Goal: Transaction & Acquisition: Purchase product/service

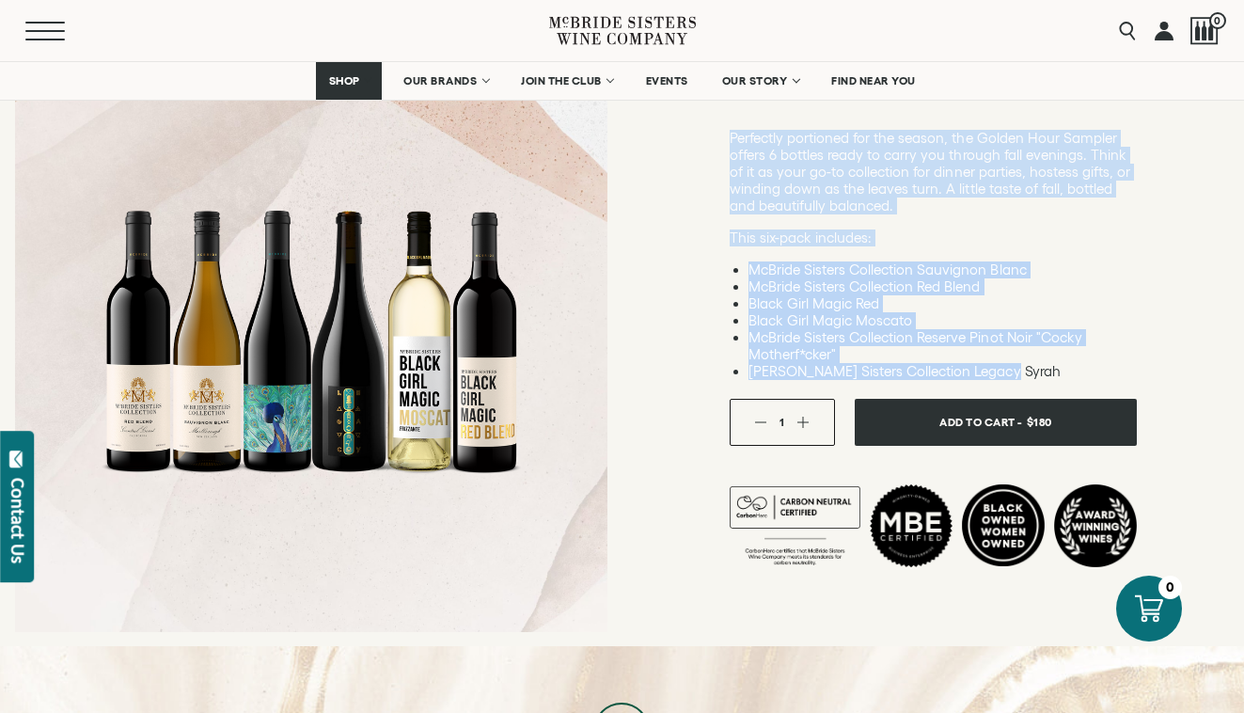
click at [44, 32] on button "Menu" at bounding box center [59, 31] width 68 height 19
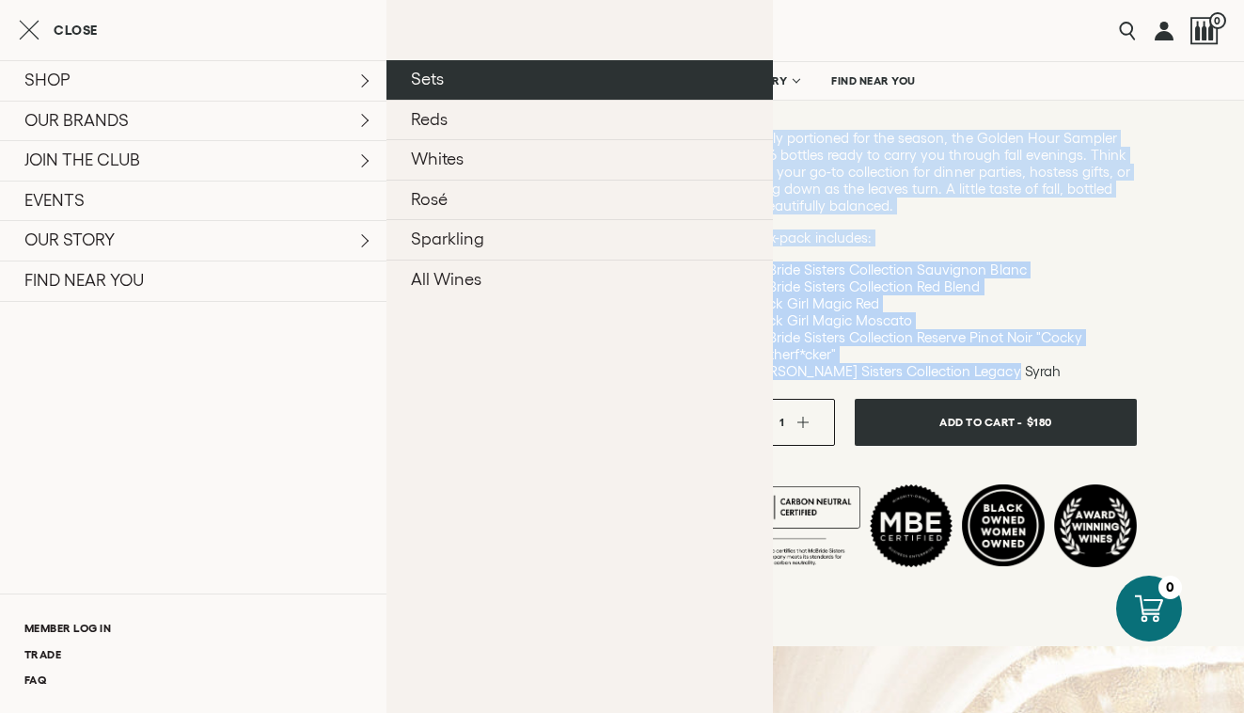
click at [497, 86] on link "Sets" at bounding box center [579, 79] width 386 height 39
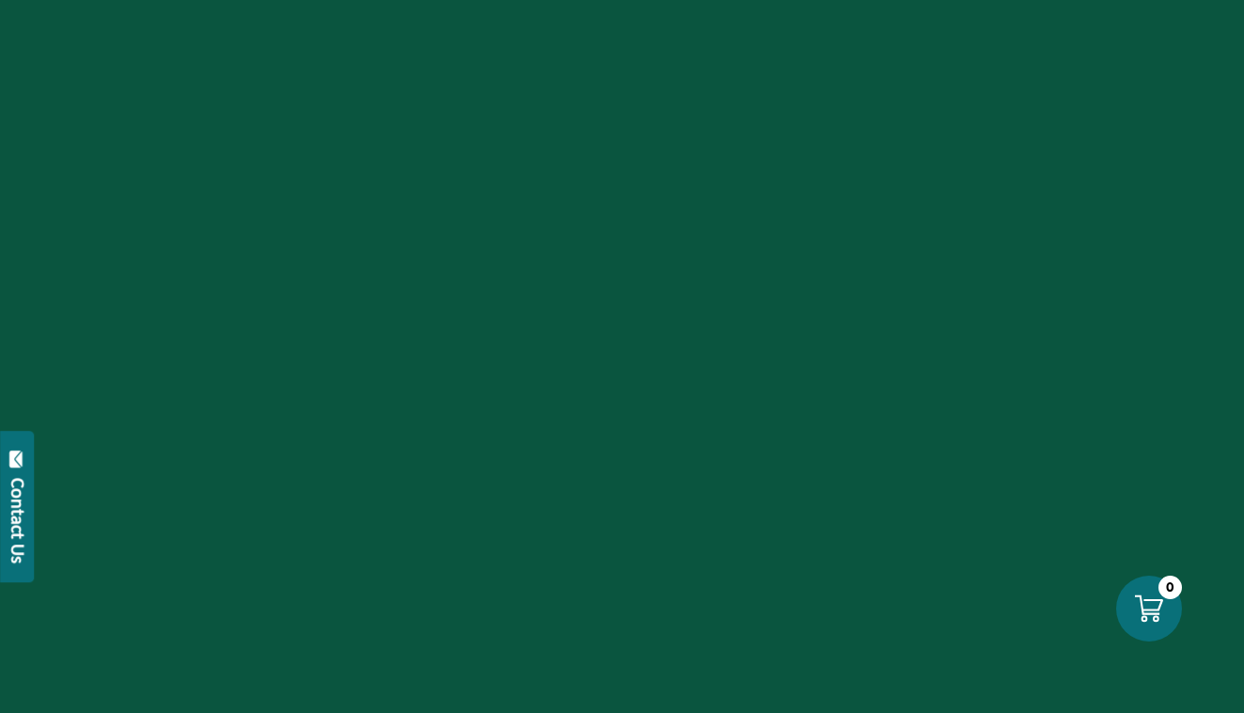
scroll to position [265, 0]
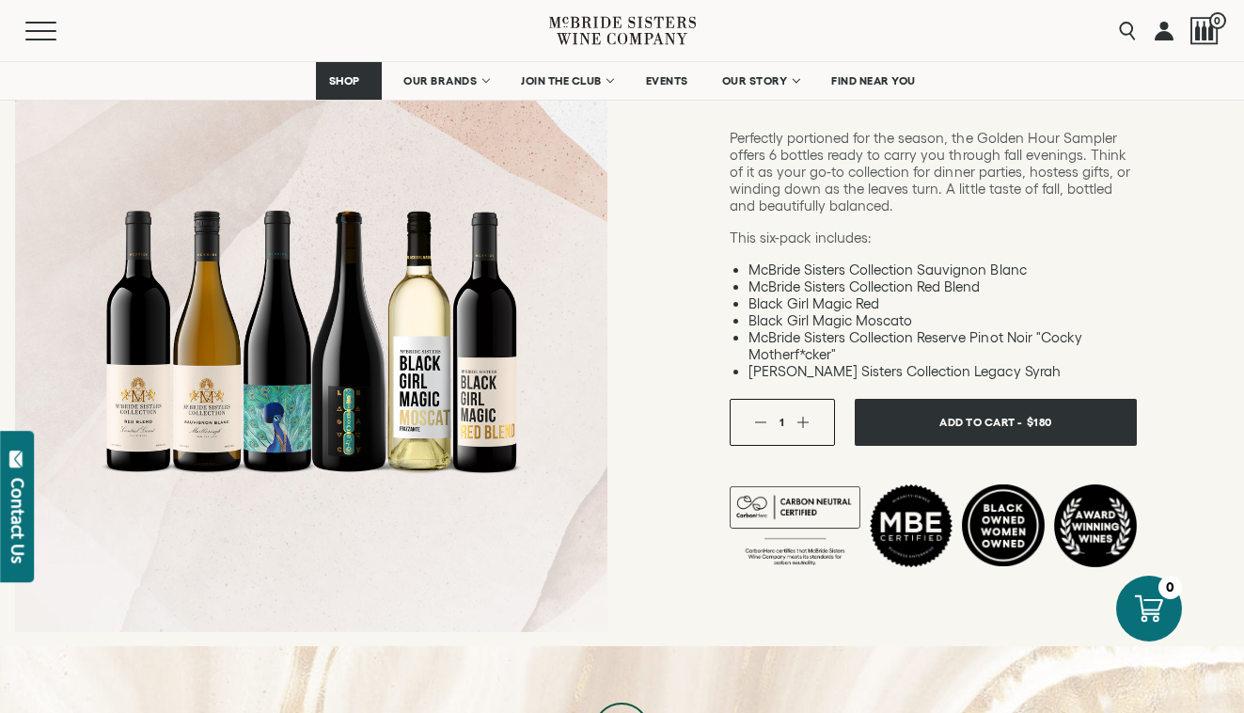
click at [631, 189] on div "Sets Golden Hour Set This six-pack includes: McBride Sisters Collection Sauvign…" at bounding box center [933, 268] width 622 height 758
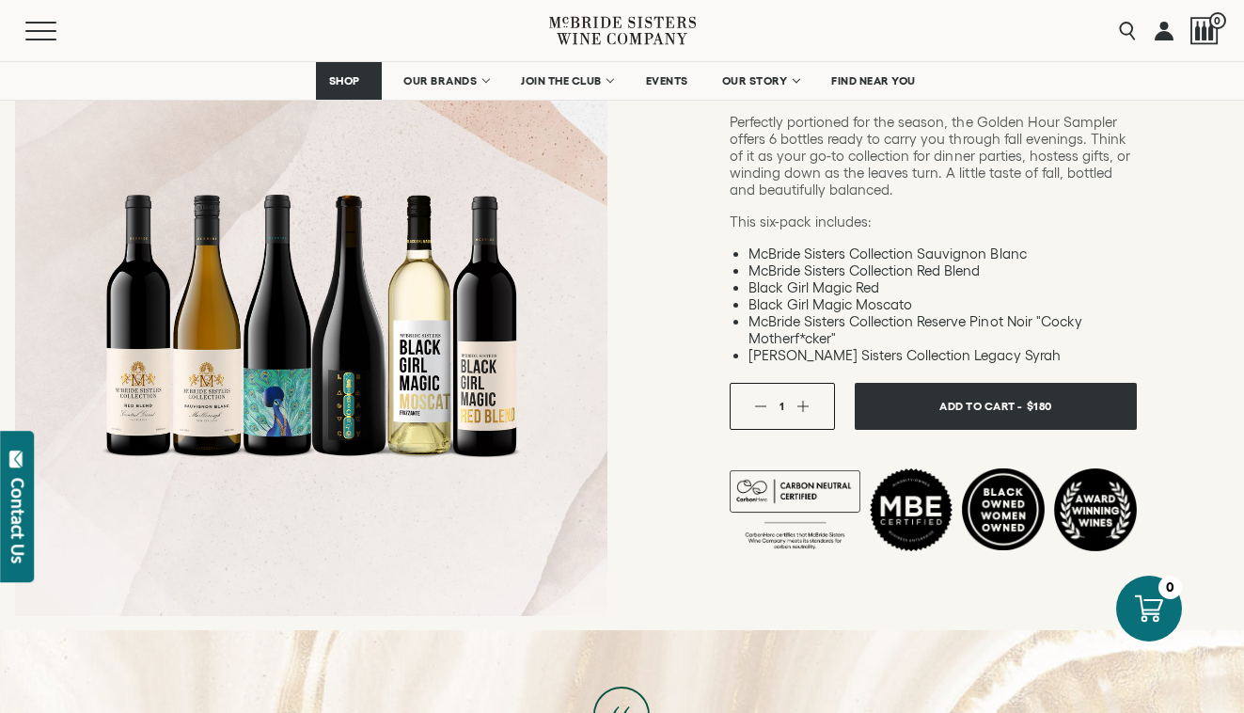
scroll to position [252, 0]
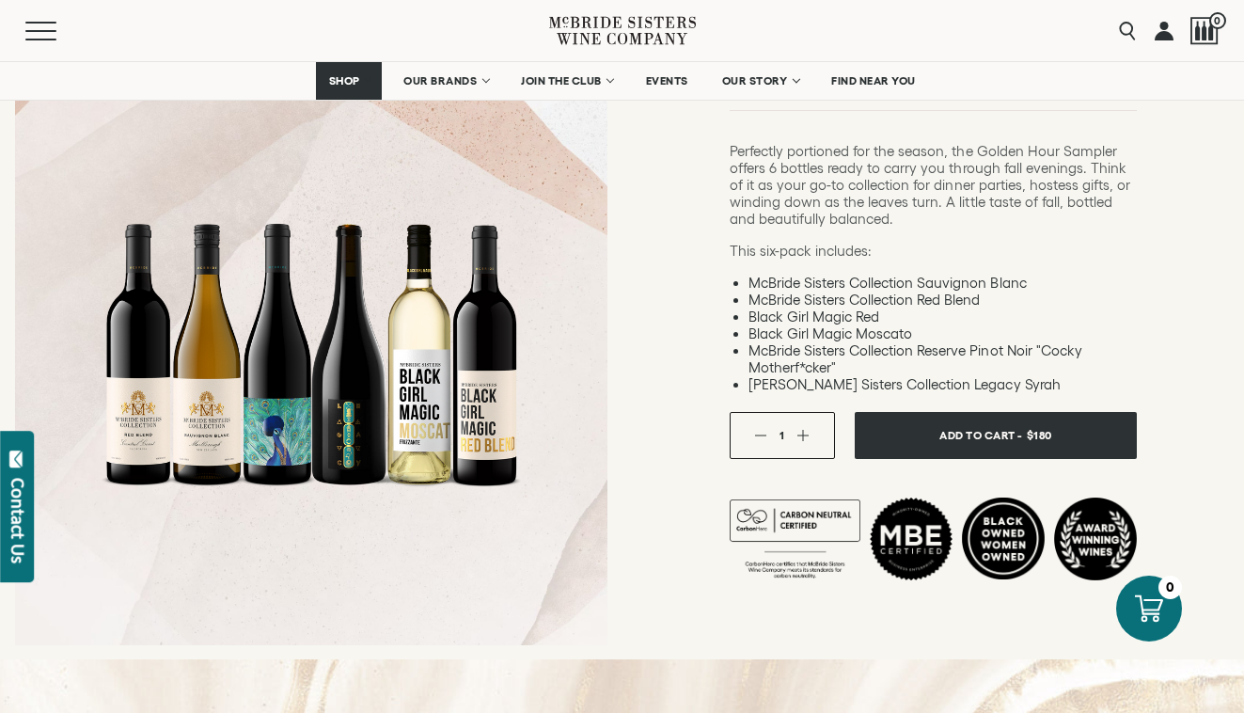
click at [865, 312] on li "Black Girl Magic Red" at bounding box center [942, 316] width 388 height 17
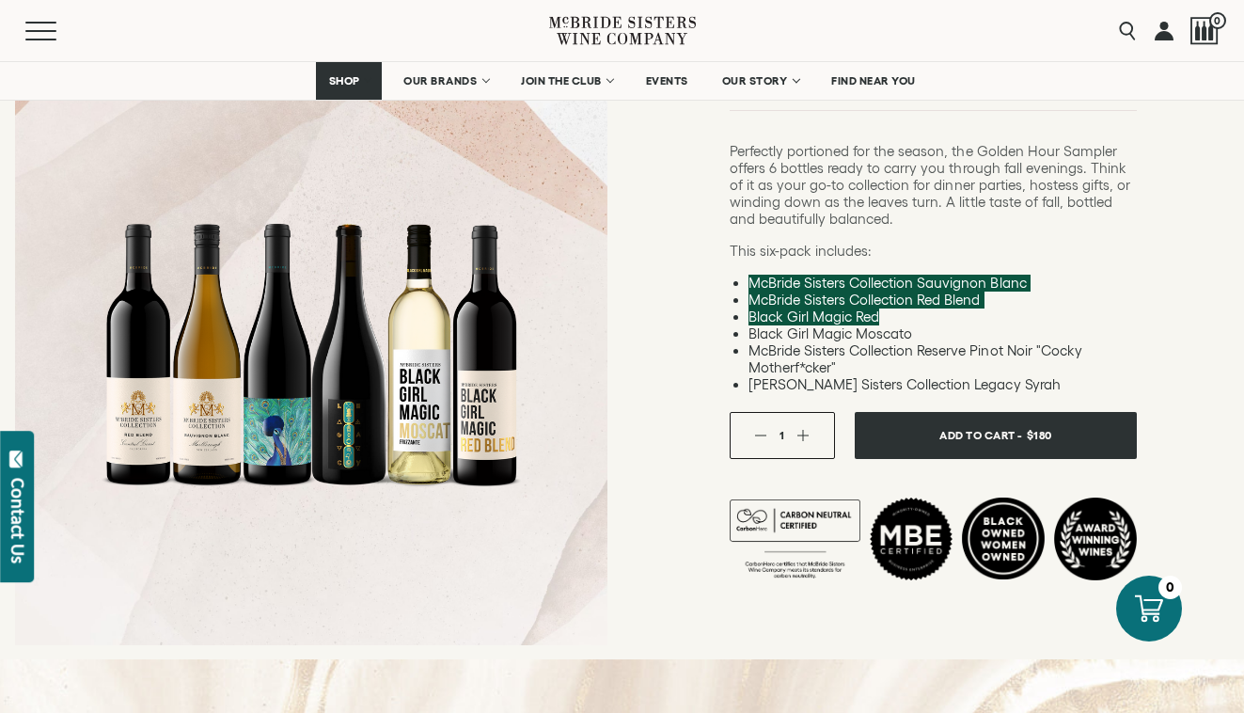
drag, startPoint x: 890, startPoint y: 319, endPoint x: 721, endPoint y: 270, distance: 176.1
click at [721, 270] on div "Sets Golden Hour Set This six-pack includes: McBride Sisters Collection Sauvign…" at bounding box center [933, 281] width 622 height 758
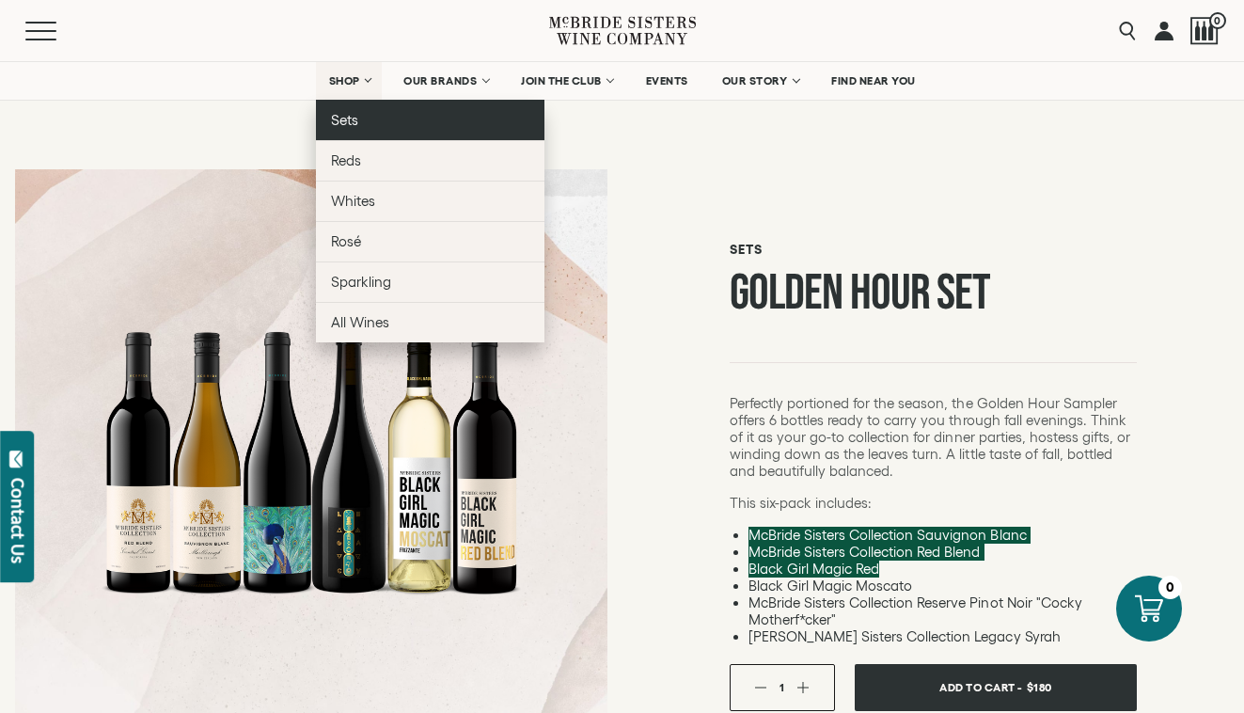
click at [365, 121] on link "Sets" at bounding box center [430, 120] width 228 height 40
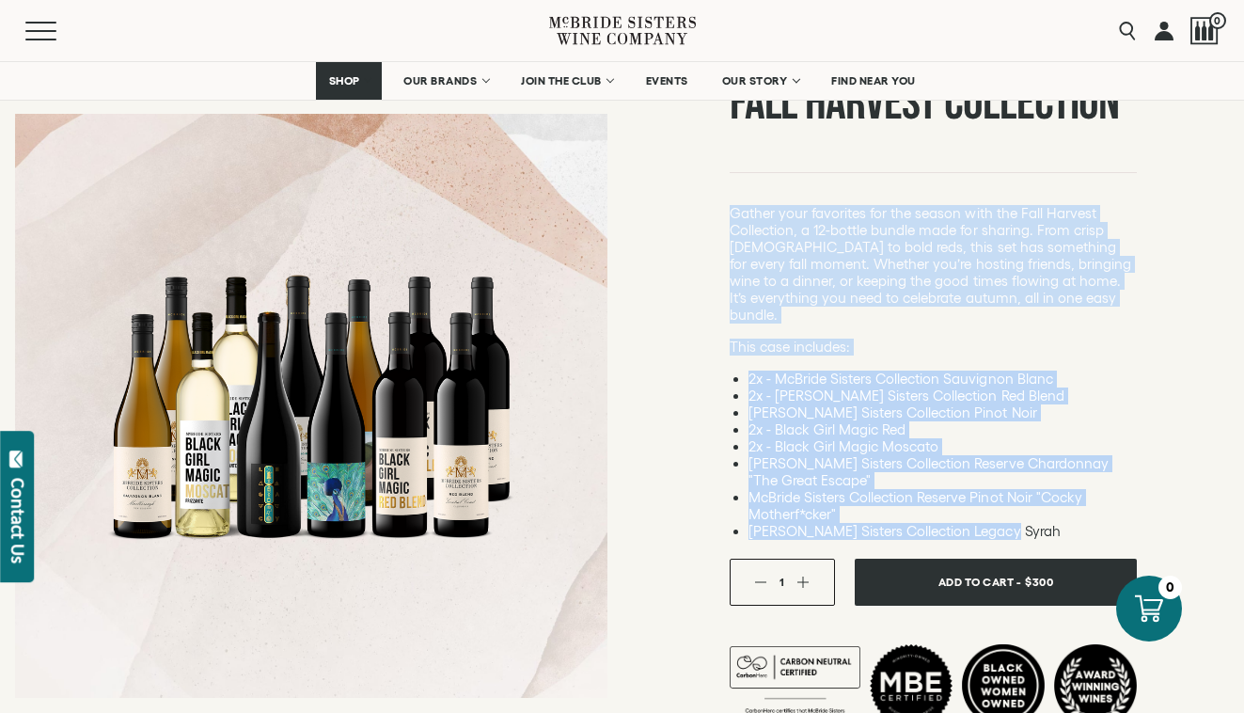
click at [704, 447] on div "Sets Fall Harvest Collection This case includes: 2x - McBride Sisters Collectio…" at bounding box center [933, 385] width 622 height 842
